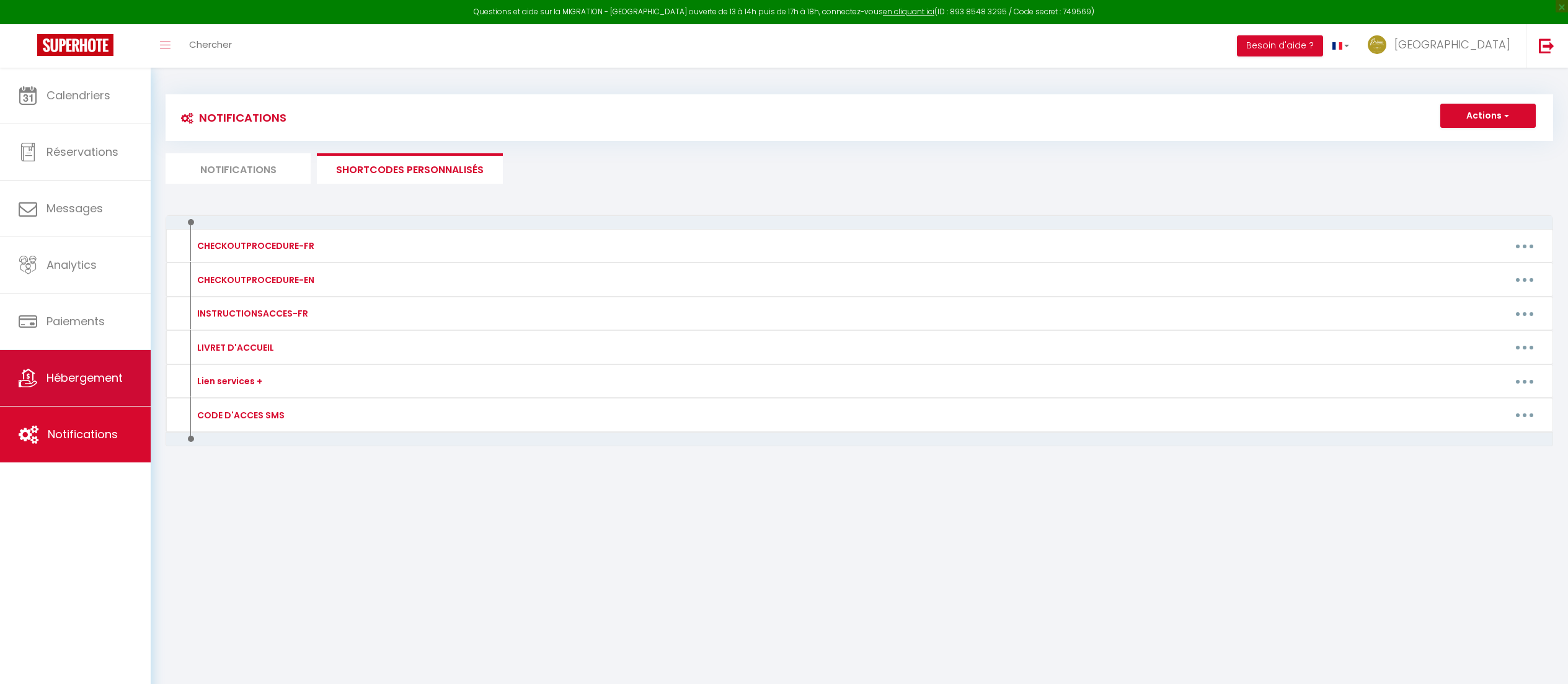
click at [76, 375] on span "Hébergement" at bounding box center [84, 378] width 77 height 16
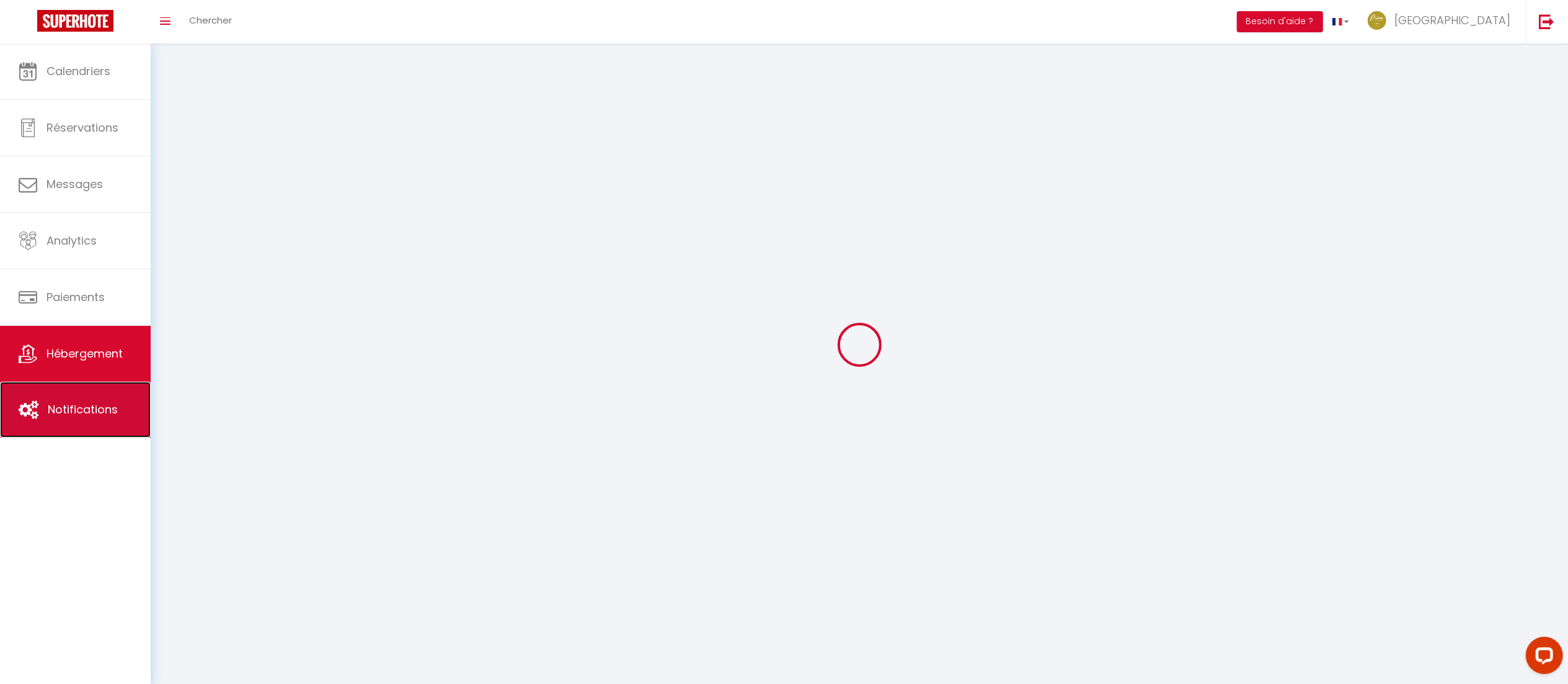
click at [84, 417] on span "Notifications" at bounding box center [82, 410] width 71 height 16
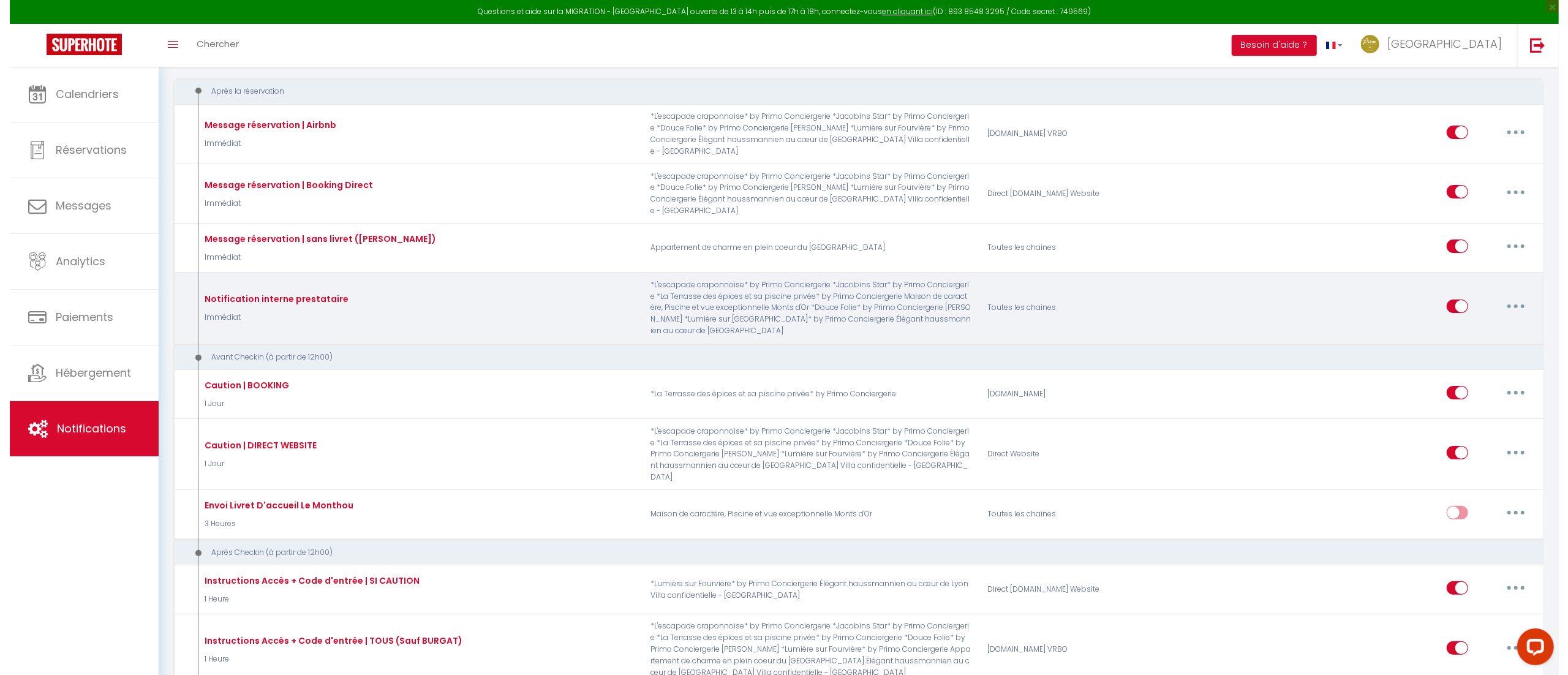
scroll to position [136, 0]
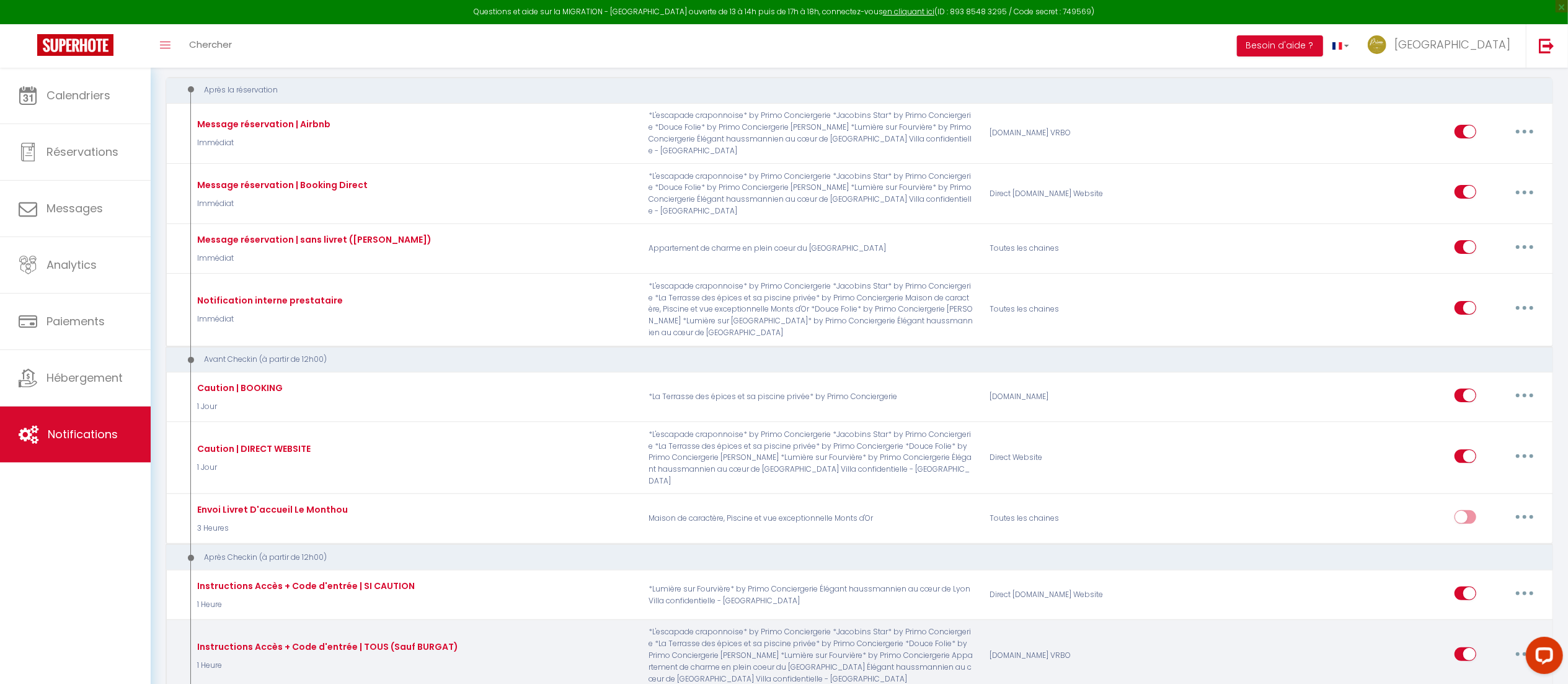
click at [1521, 644] on button "button" at bounding box center [1524, 654] width 35 height 20
click at [1475, 671] on link "Editer" at bounding box center [1492, 681] width 91 height 21
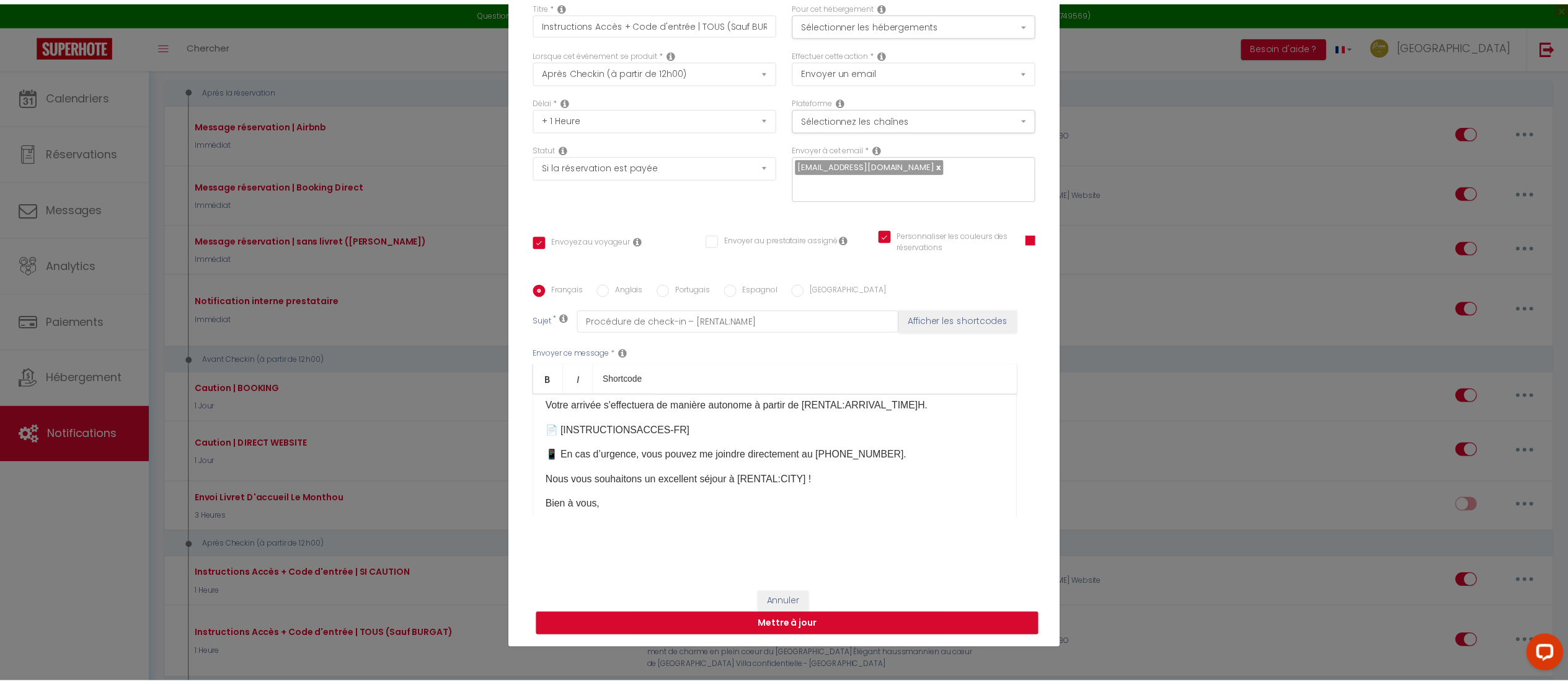
scroll to position [0, 0]
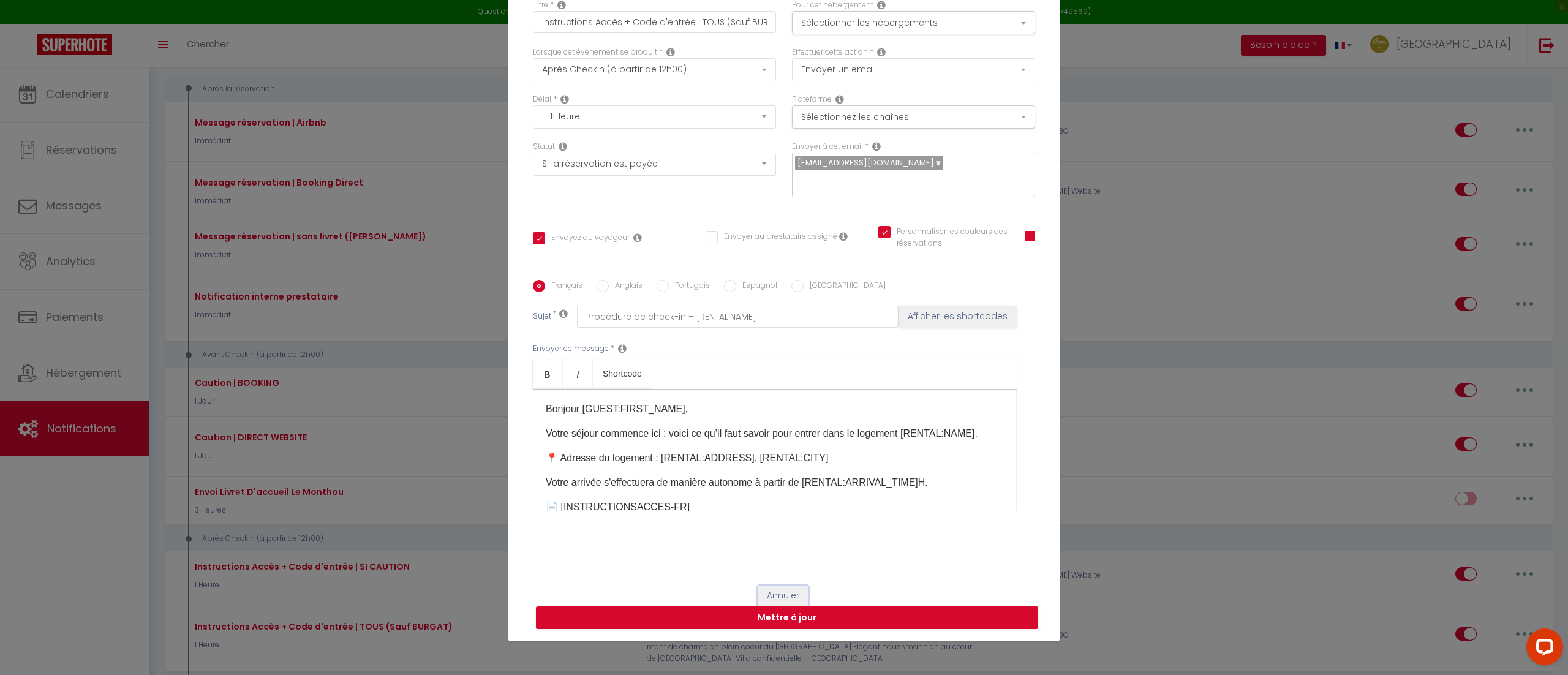
click at [772, 587] on button "Annuler" at bounding box center [783, 596] width 51 height 21
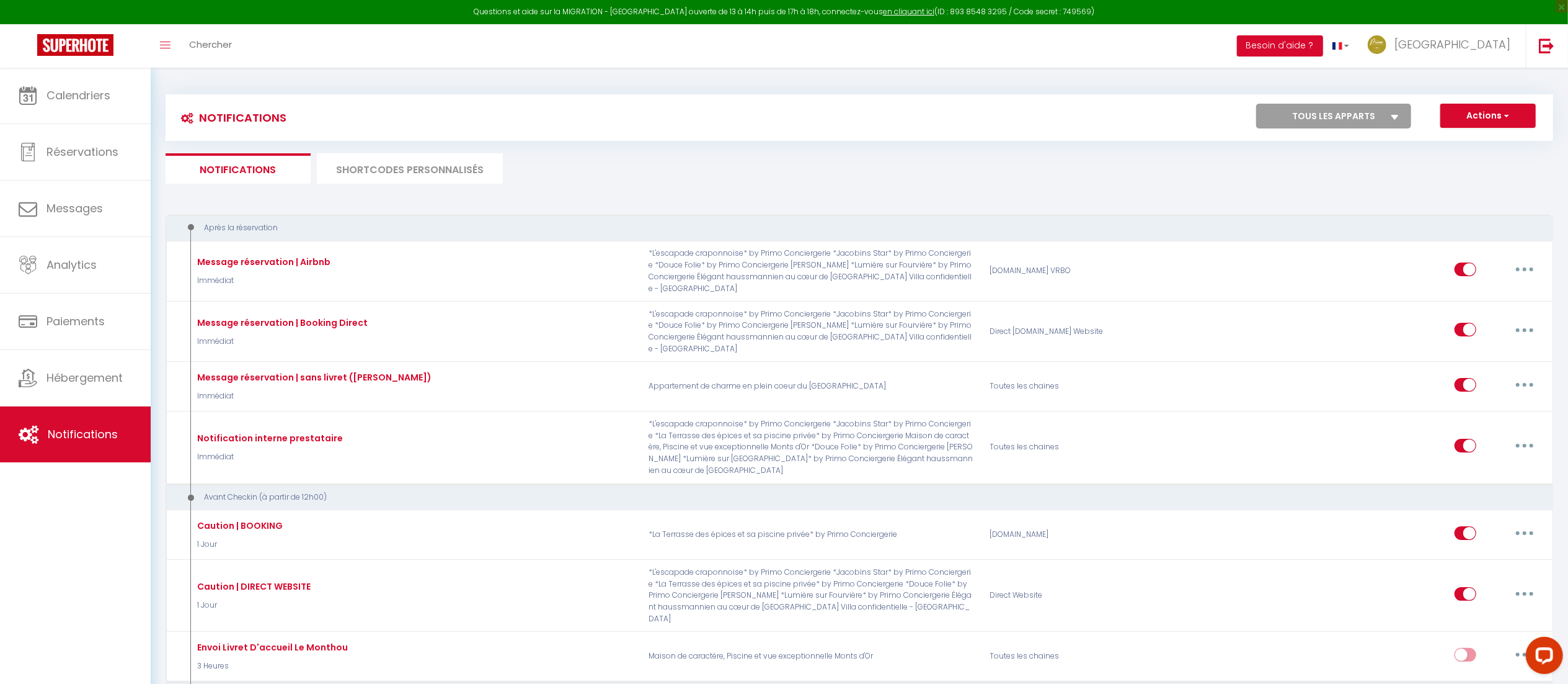
click at [475, 156] on li "SHORTCODES PERSONNALISÉS" at bounding box center [409, 168] width 186 height 31
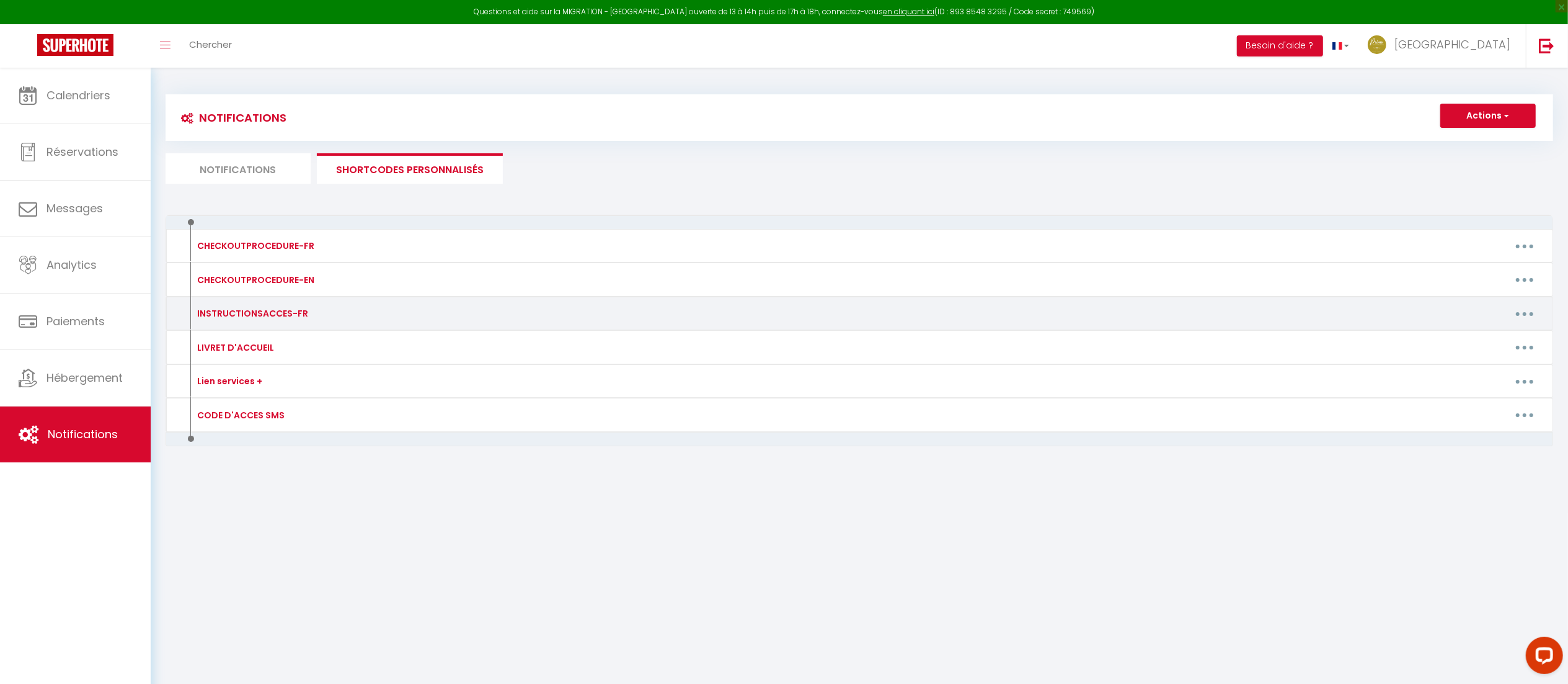
click at [1531, 318] on button "button" at bounding box center [1524, 313] width 35 height 20
click at [1487, 347] on link "Editer" at bounding box center [1492, 341] width 91 height 21
type input "INSTRUCTIONSACCES-FR"
type textarea ".Instructions d'accès + codes de la boîtes à clé + Codes keynest + Livret d'acc…"
type textarea "Lorem ips dolorsitamet c'adipi: 🅿️ Elit seddo eiusmodtemp: in Utlabo'etd ma Ali…"
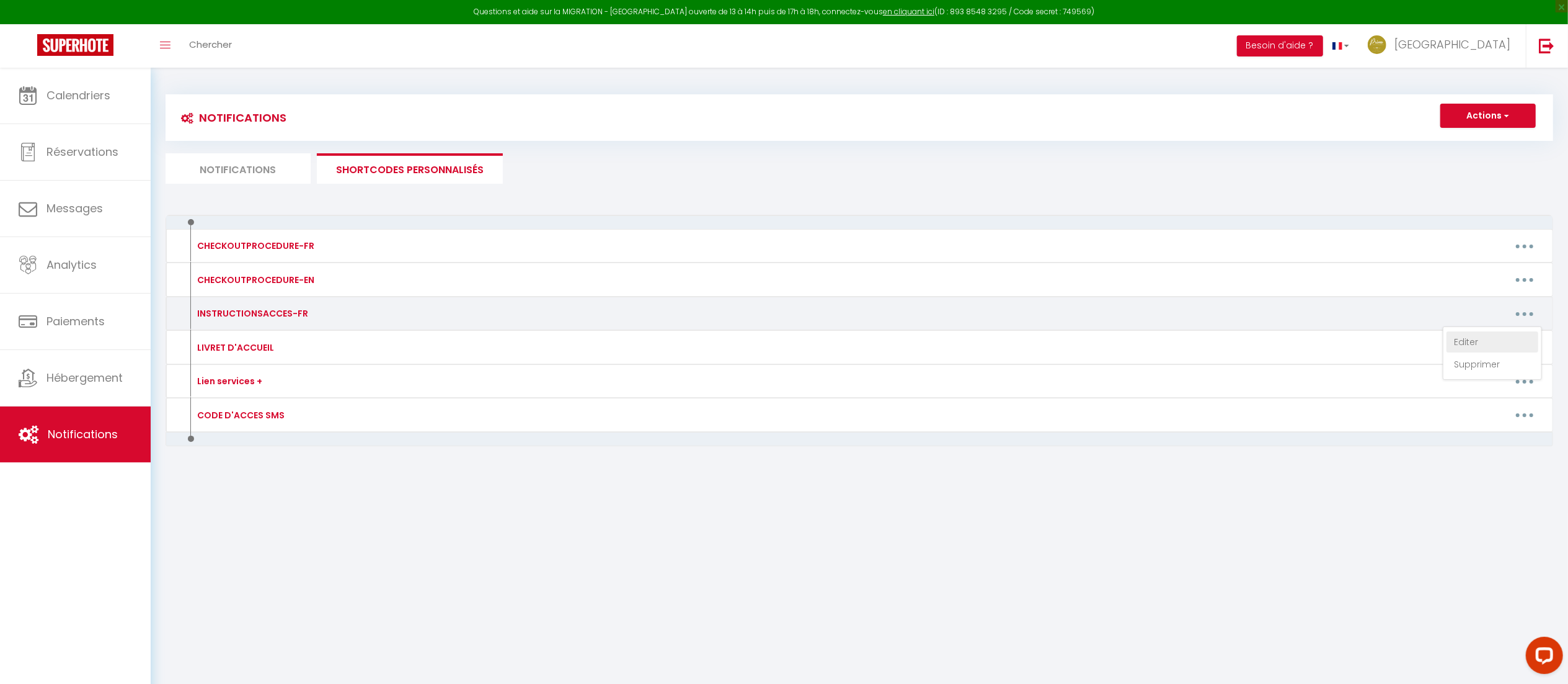
type textarea "[URL][DOMAIN_NAME]"
type textarea "Voici les instructions d'accès: 🅿️ Code du portail électrique pour garer votre …"
type textarea "Voici les instructions d'accès: ℹ️ Arrivée Autonome: Les clés sont à récupérées…"
type textarea "Lorem ips dolorsitamet c'adipi: 🅿️ Elit seddo eiusmodtemp: in Utlabo'etd ma Ali…"
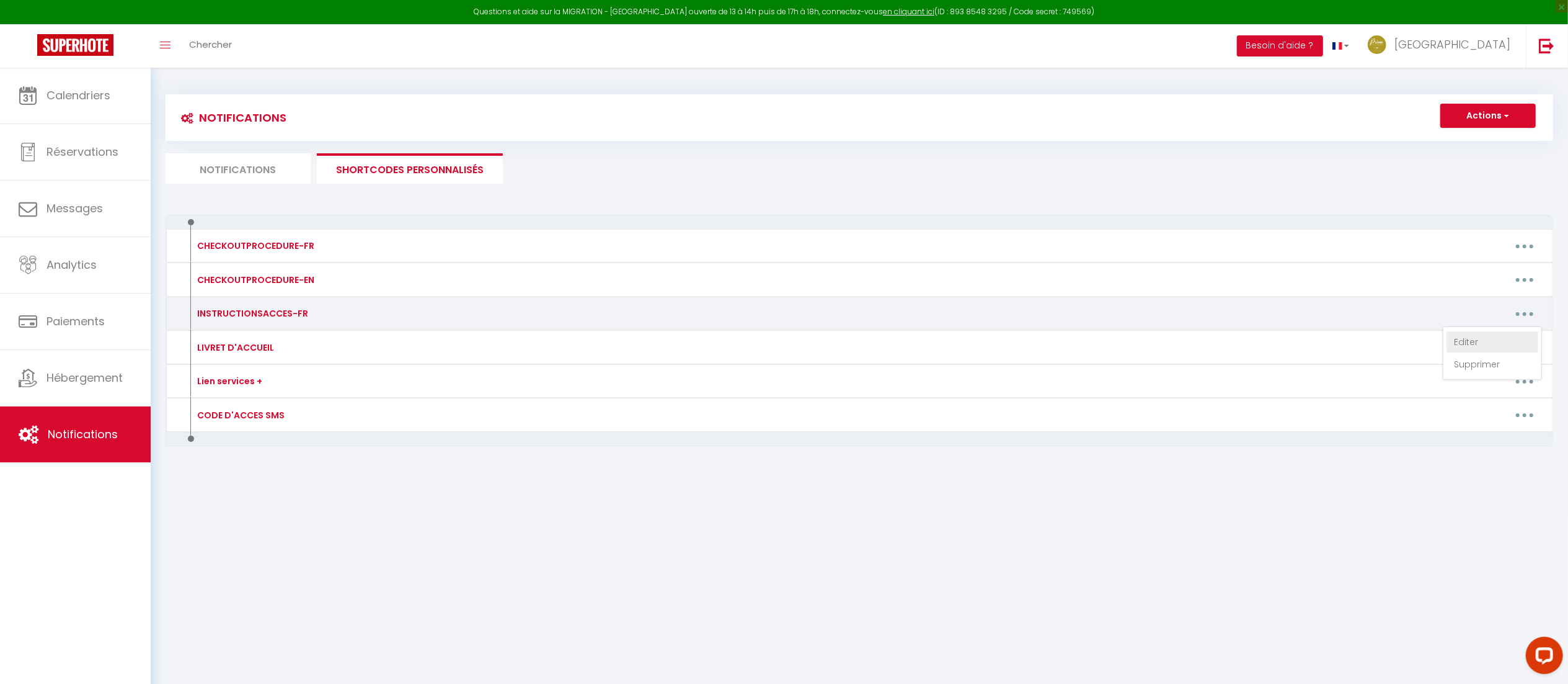
type textarea "Voici les instructions d'accès: 🔑 Pour ouvrir la porte de l'immeuble veuillez t…"
type textarea "Les instructions d'accès vous seront envoyées le jour de votre arrivée par phot…"
type textarea "Lorem ips dolorsitamet c'adipi: e️ Seddoei Temporin: Utl etdo magn a enimadmini…"
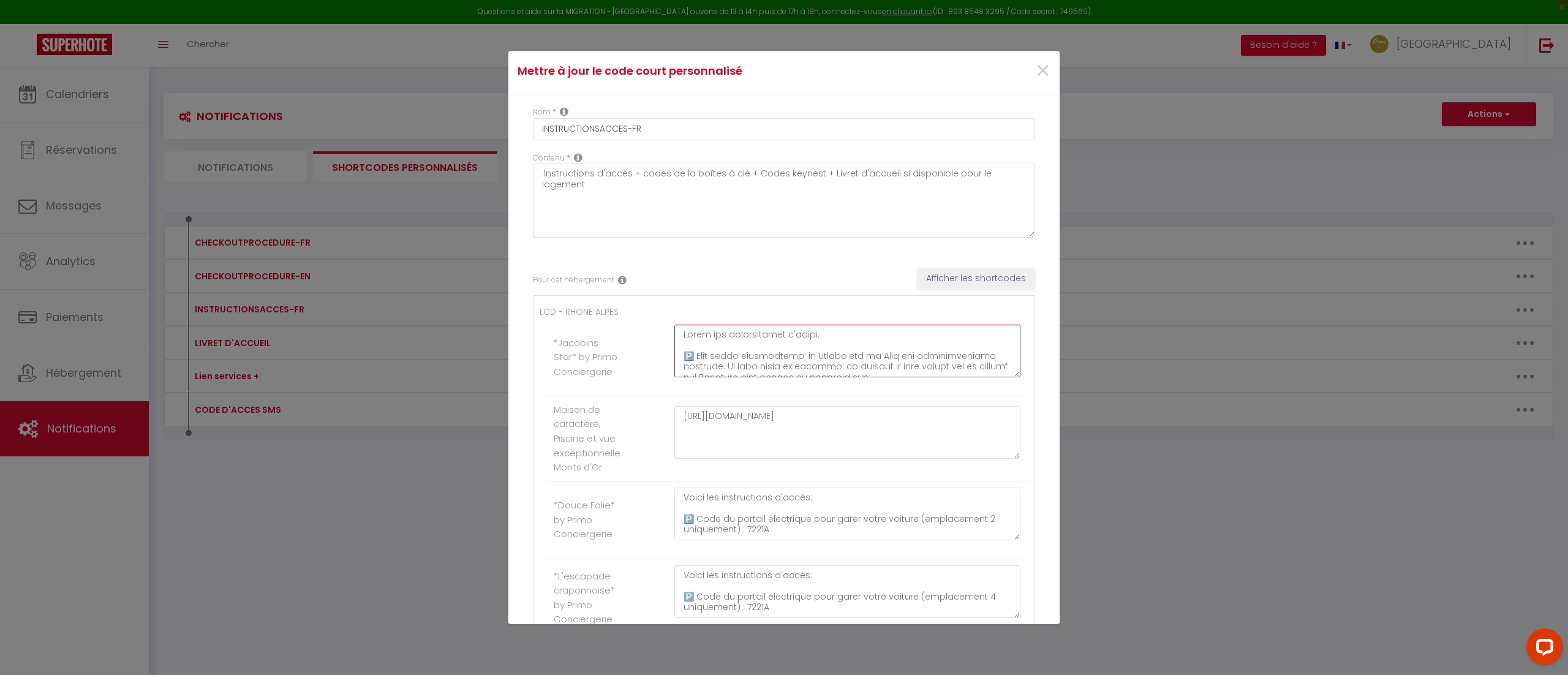
drag, startPoint x: 854, startPoint y: 361, endPoint x: 681, endPoint y: 361, distance: 173.0
click at [681, 361] on textarea at bounding box center [847, 351] width 346 height 53
click at [838, 349] on textarea "Voici les instructions d'accès: 🔑 DIGICODE PORTE IMMEUBLE: 2506A (allumez la lu…" at bounding box center [847, 351] width 346 height 53
paste textarea "🅿️ Pour votre information: la Presqu'île de [GEOGRAPHIC_DATA] est principalemen…"
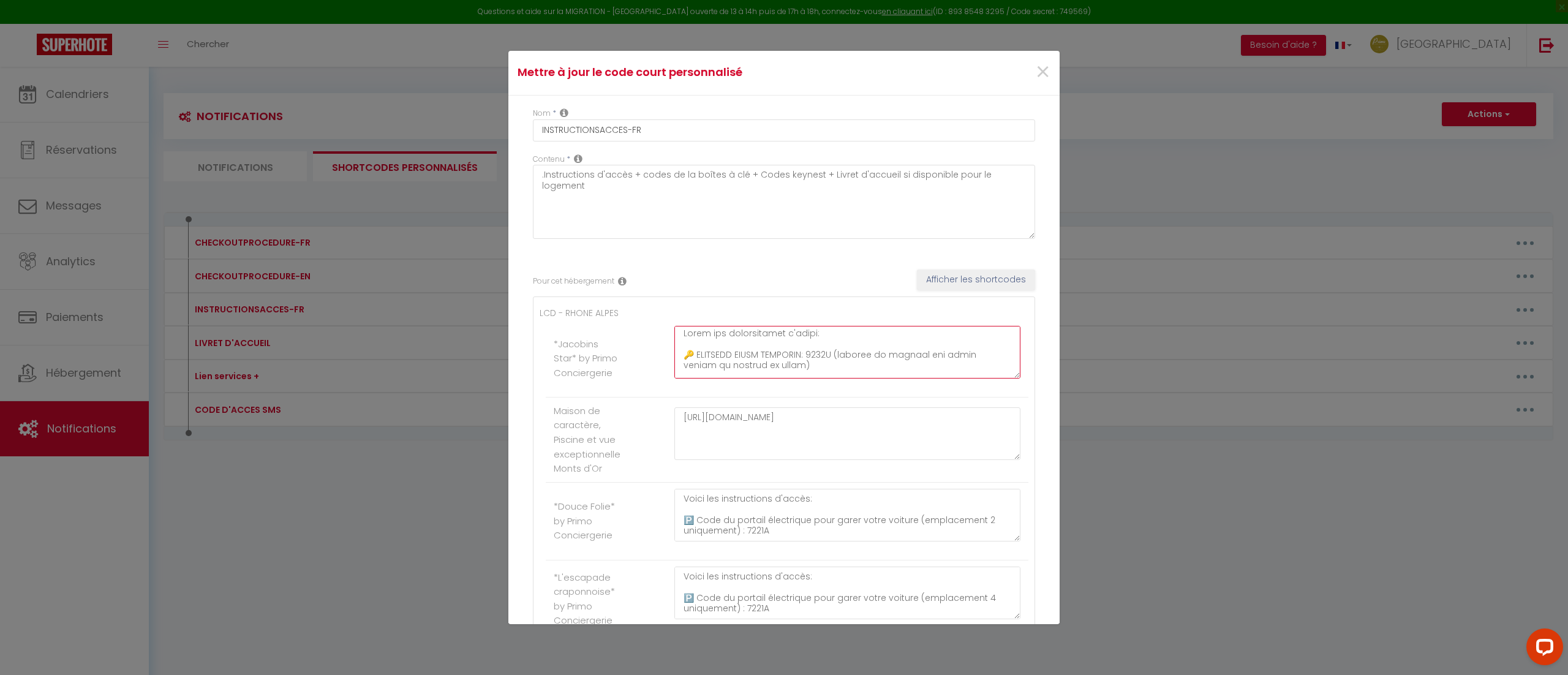
scroll to position [0, 0]
click at [829, 356] on textarea "Voici les instructions d'accès: 🔑 DIGICODE PORTE IMMEUBLE: 2506A (allumez la lu…" at bounding box center [847, 352] width 346 height 53
click at [823, 356] on textarea at bounding box center [847, 352] width 346 height 53
click at [795, 356] on textarea at bounding box center [847, 352] width 346 height 53
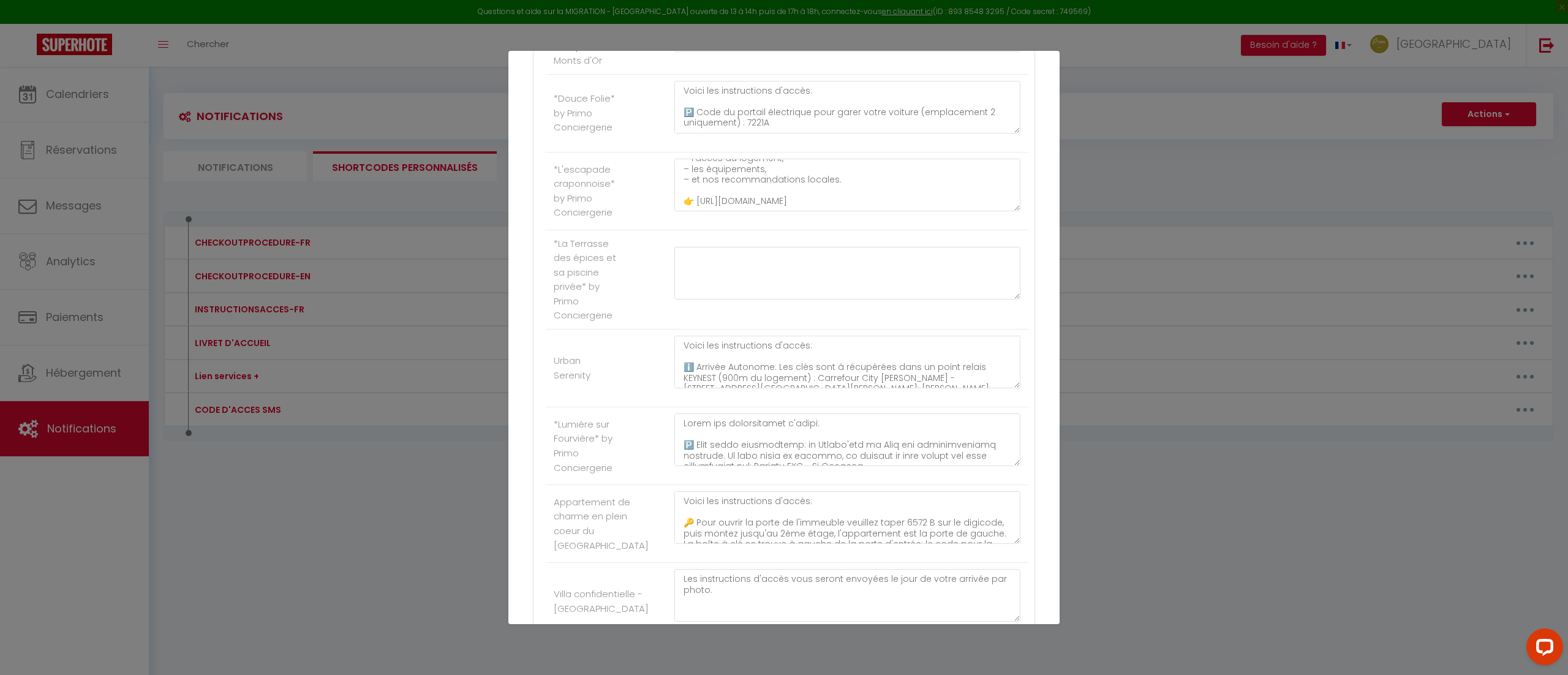
scroll to position [413, 0]
type textarea "Lorem ips dolorsitamet c'adipi: 🅿️ El Seddoe'tem in Utla etd magnaaliquaeni adm…"
click at [793, 443] on textarea at bounding box center [847, 436] width 346 height 53
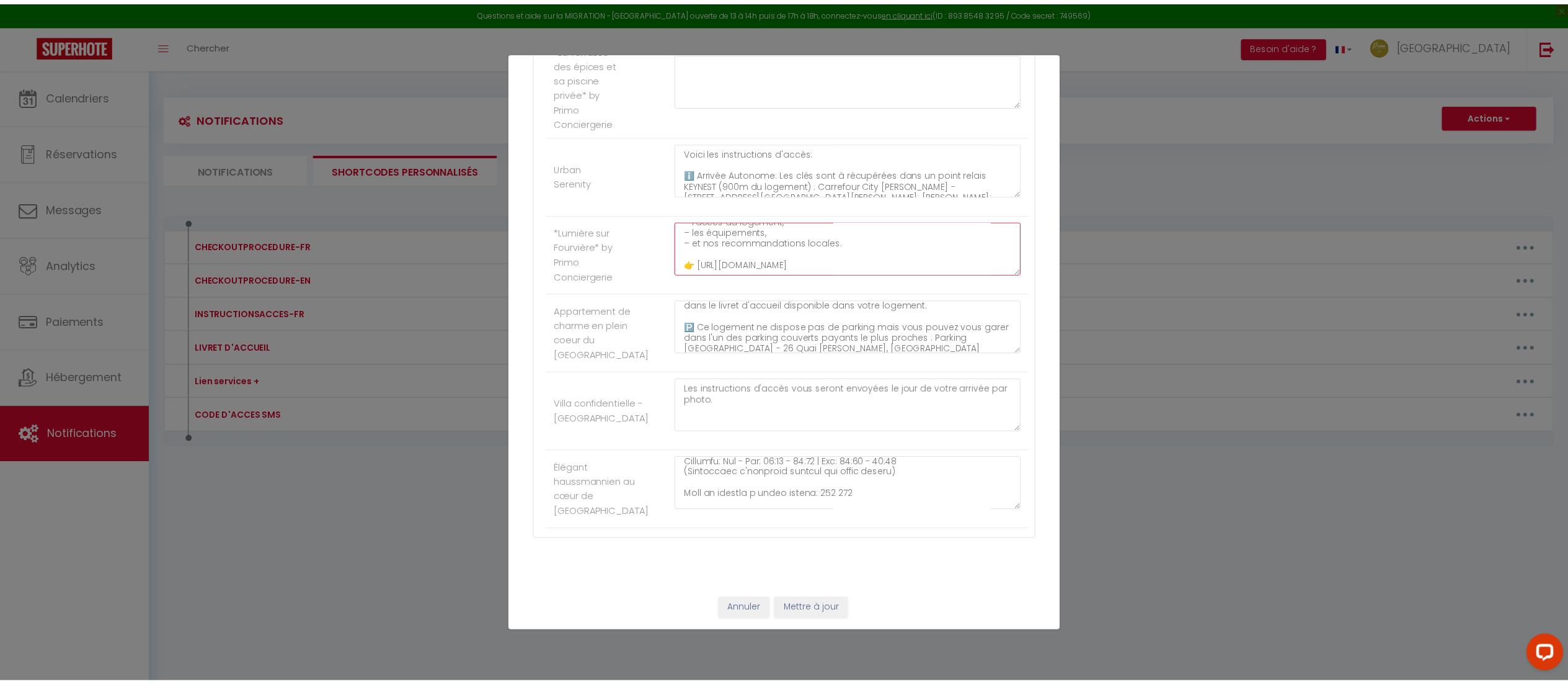
scroll to position [67, 0]
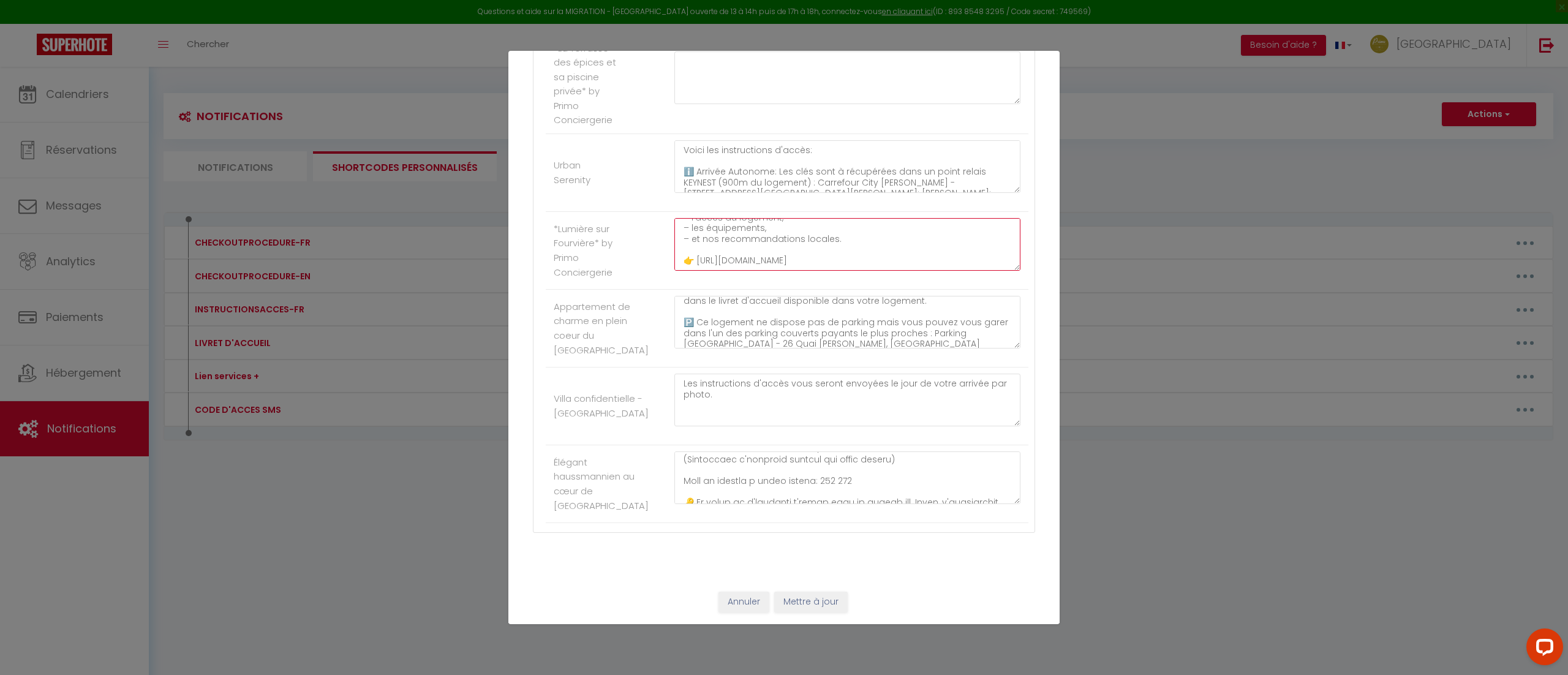
type textarea "Voici les instructions d'accès: 🅿️ La Presqu'île de [GEOGRAPHIC_DATA] est princ…"
click at [809, 602] on button "Mettre à jour" at bounding box center [810, 601] width 74 height 21
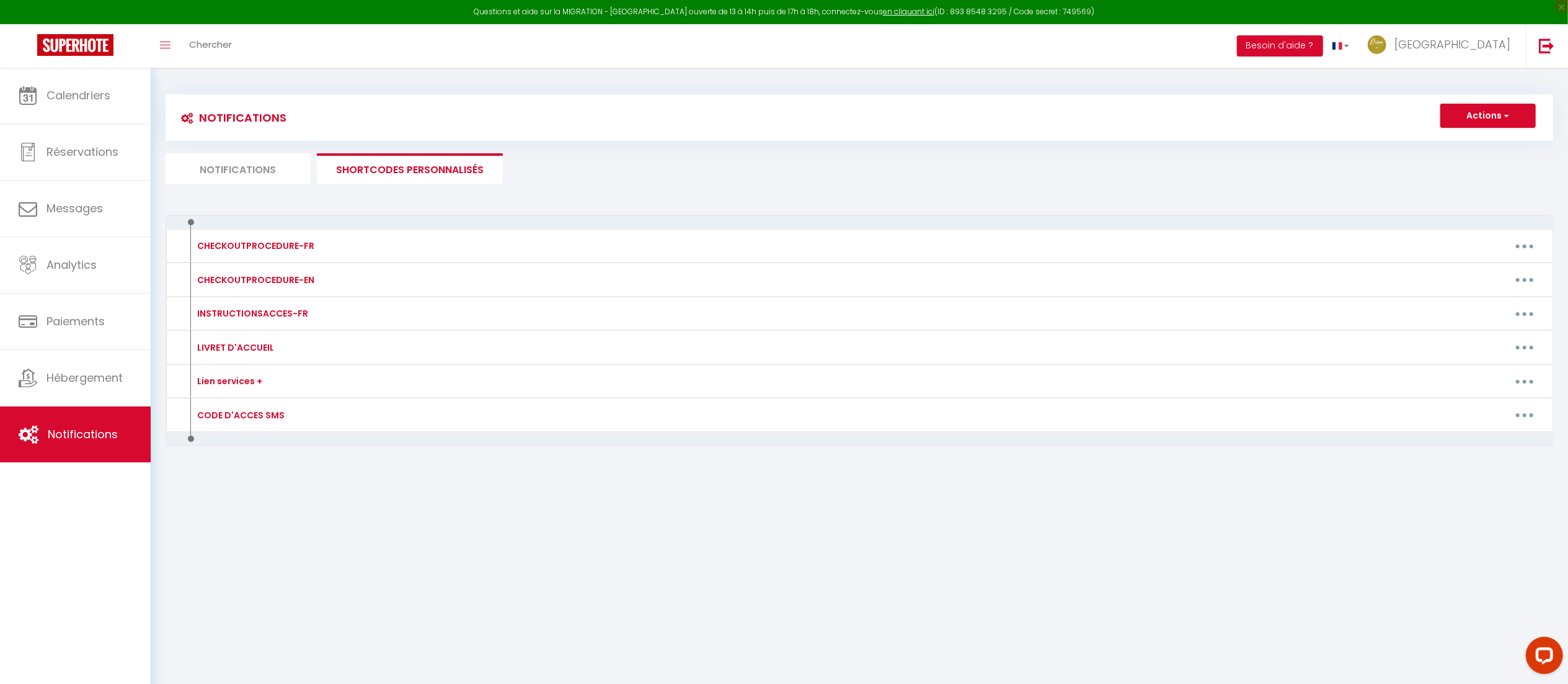
click at [807, 619] on body "Questions et aide sur la MIGRATION - [GEOGRAPHIC_DATA] ouverte de 13 à 14h puis…" at bounding box center [784, 410] width 1568 height 684
